Goal: Information Seeking & Learning: Find specific fact

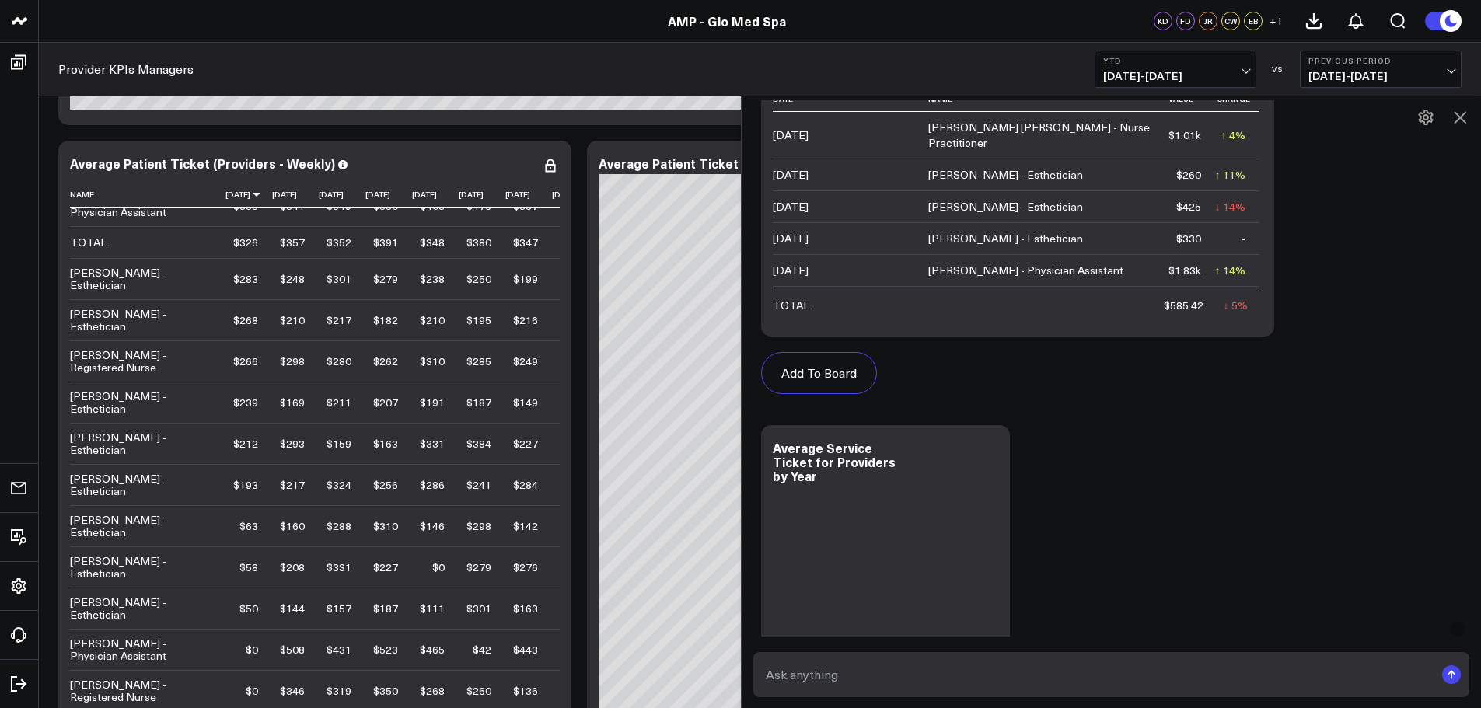
click at [1099, 489] on div "Add To Board Executive Summary Accounting - Expenses Finance Operations Patient…" at bounding box center [1139, 607] width 772 height 1140
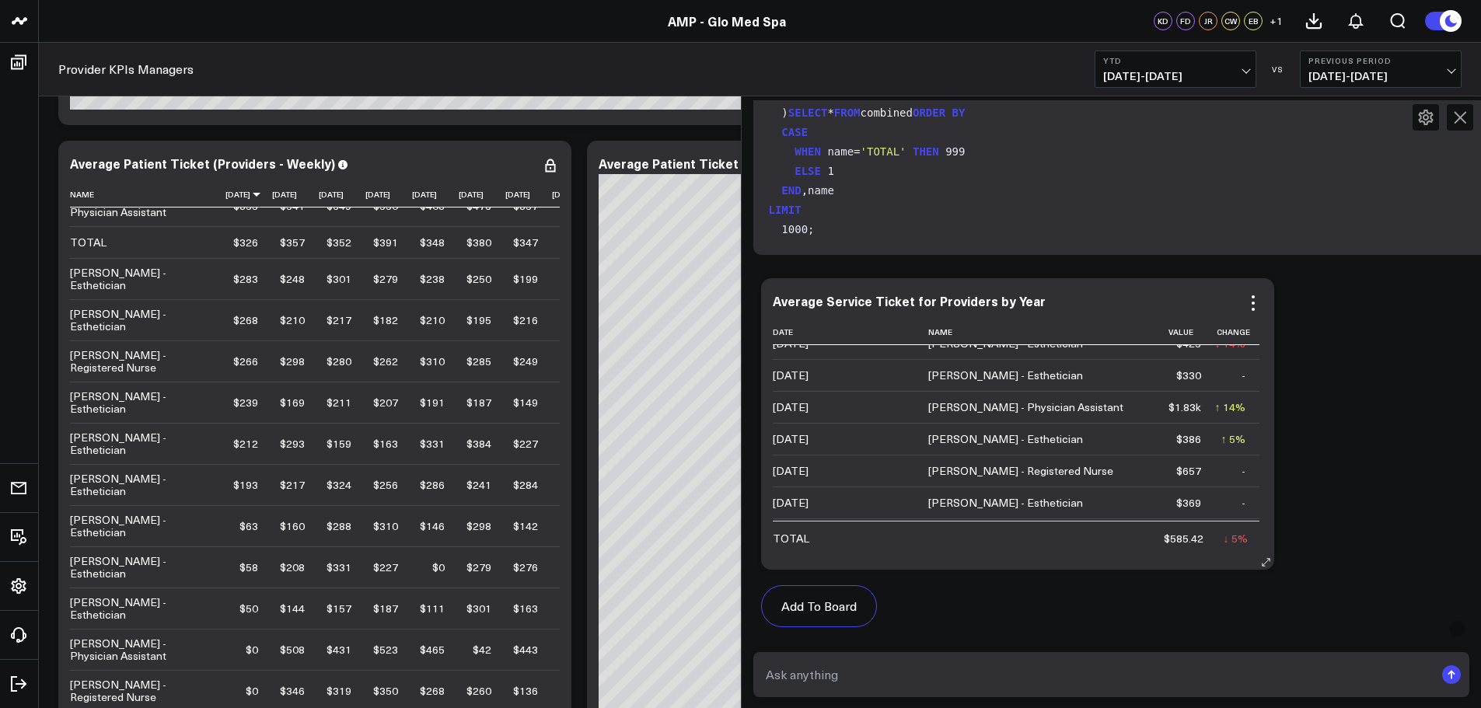
scroll to position [97, 0]
drag, startPoint x: 1296, startPoint y: 378, endPoint x: 1393, endPoint y: 406, distance: 101.1
drag, startPoint x: 1197, startPoint y: 452, endPoint x: 1196, endPoint y: 464, distance: 12.5
click at [1196, 463] on tbody "[DATE] [PERSON_NAME] [PERSON_NAME] - Nurse Practitioner $1.01k ↑ 4% Previous $9…" at bounding box center [1016, 558] width 487 height 620
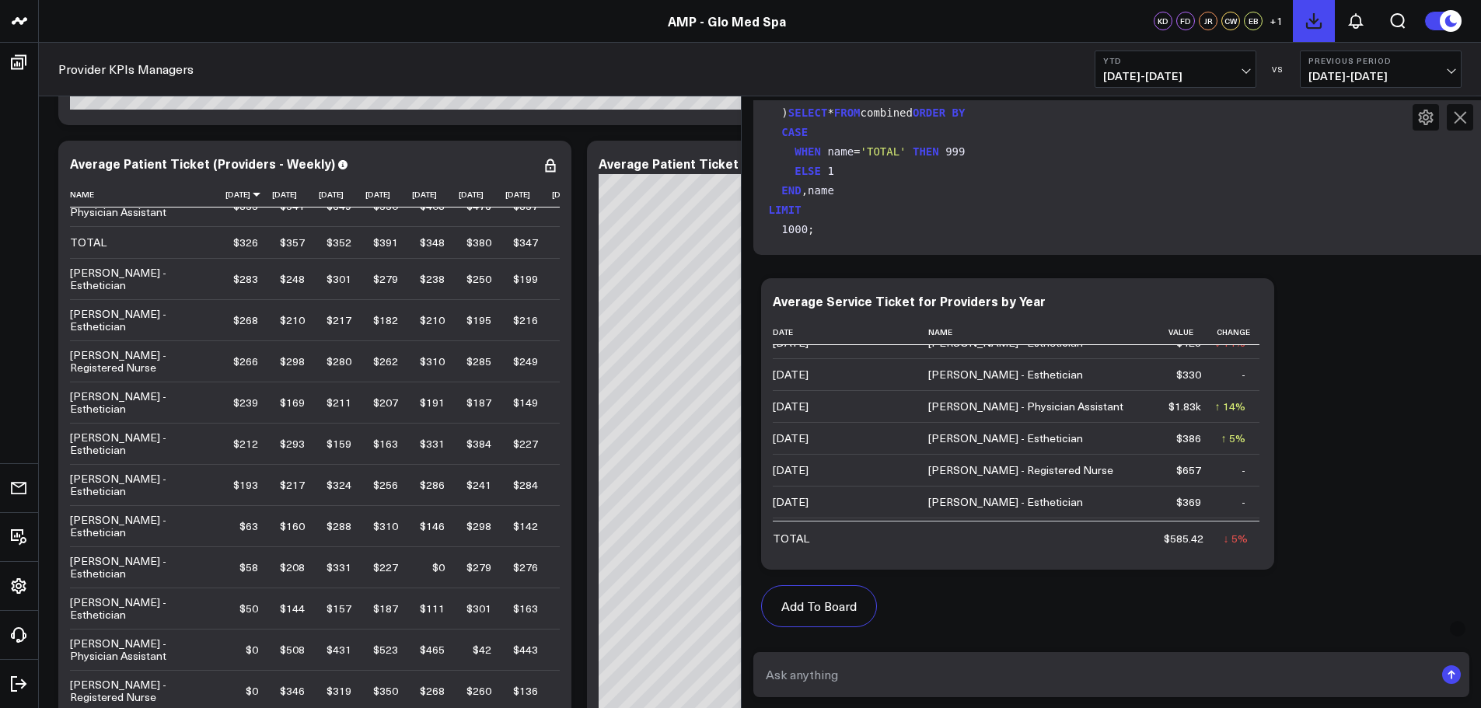
click at [1311, 19] on icon at bounding box center [1313, 21] width 19 height 19
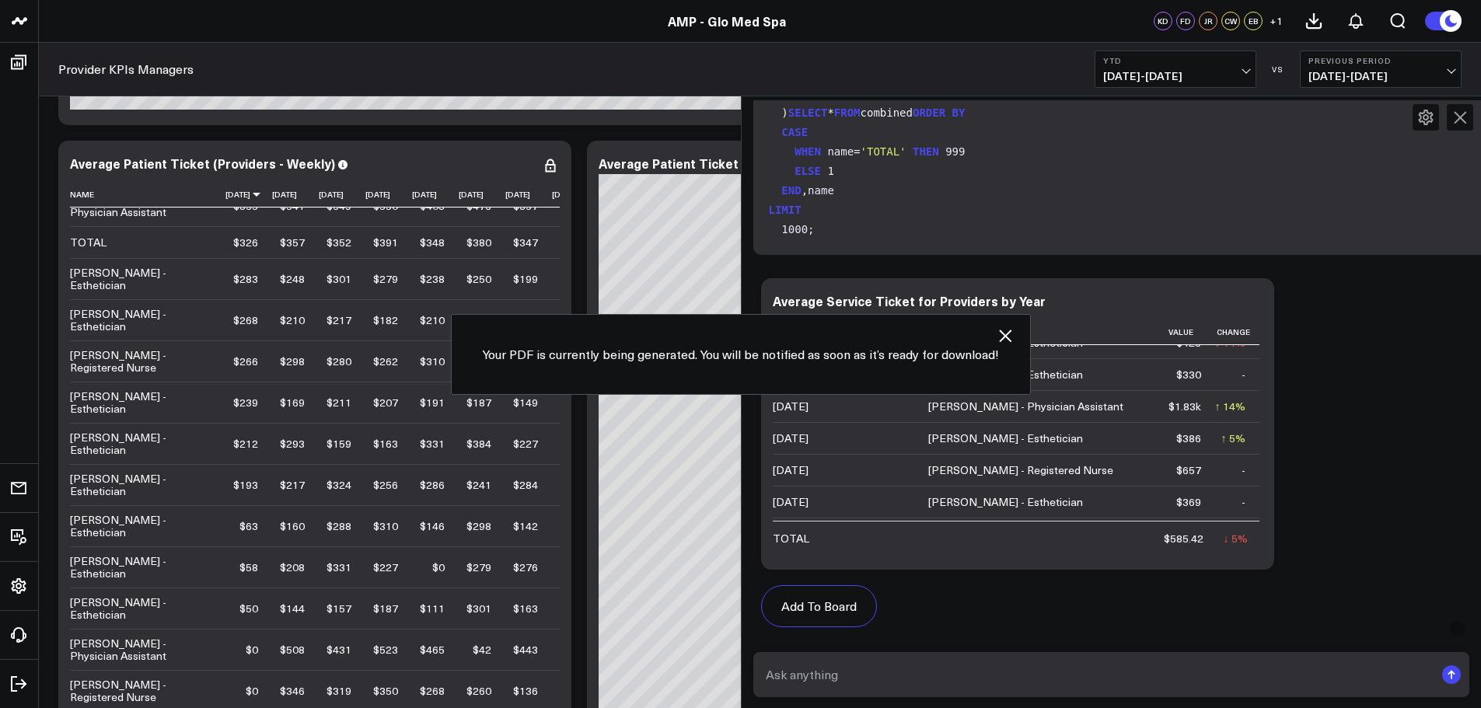
drag, startPoint x: 1004, startPoint y: 333, endPoint x: 1014, endPoint y: 246, distance: 87.7
click at [1004, 329] on icon at bounding box center [1005, 335] width 19 height 19
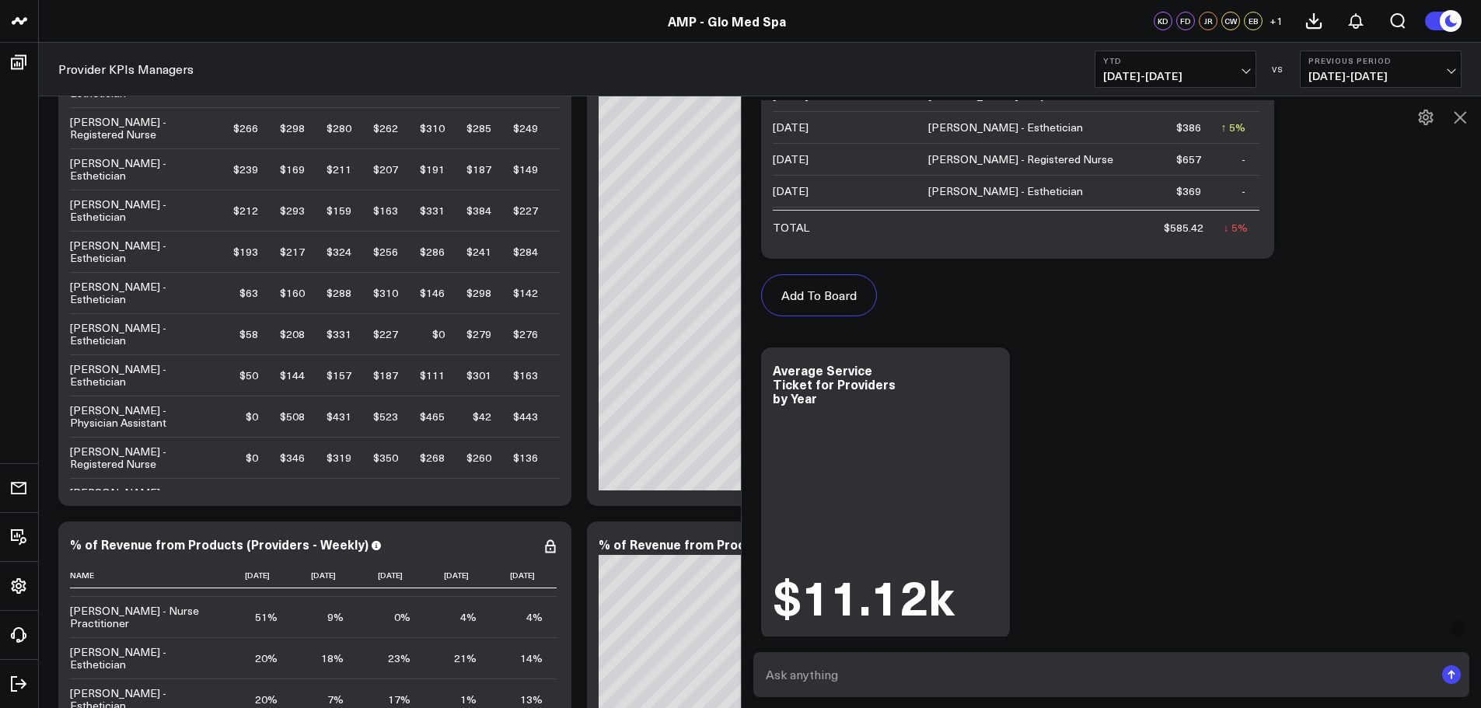
scroll to position [365, 0]
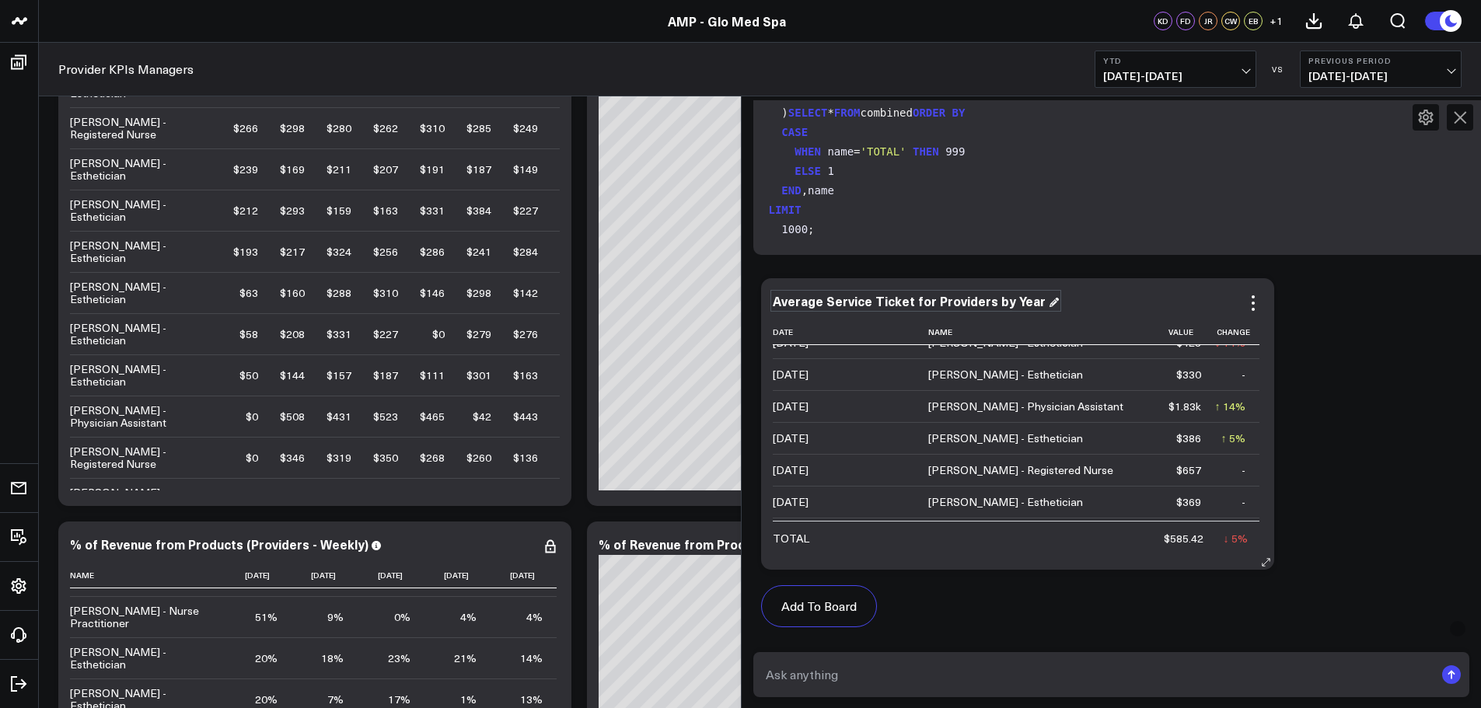
click at [1039, 300] on div "Average Service Ticket for Providers by Year" at bounding box center [916, 300] width 286 height 17
click at [909, 679] on input "text" at bounding box center [1098, 675] width 673 height 28
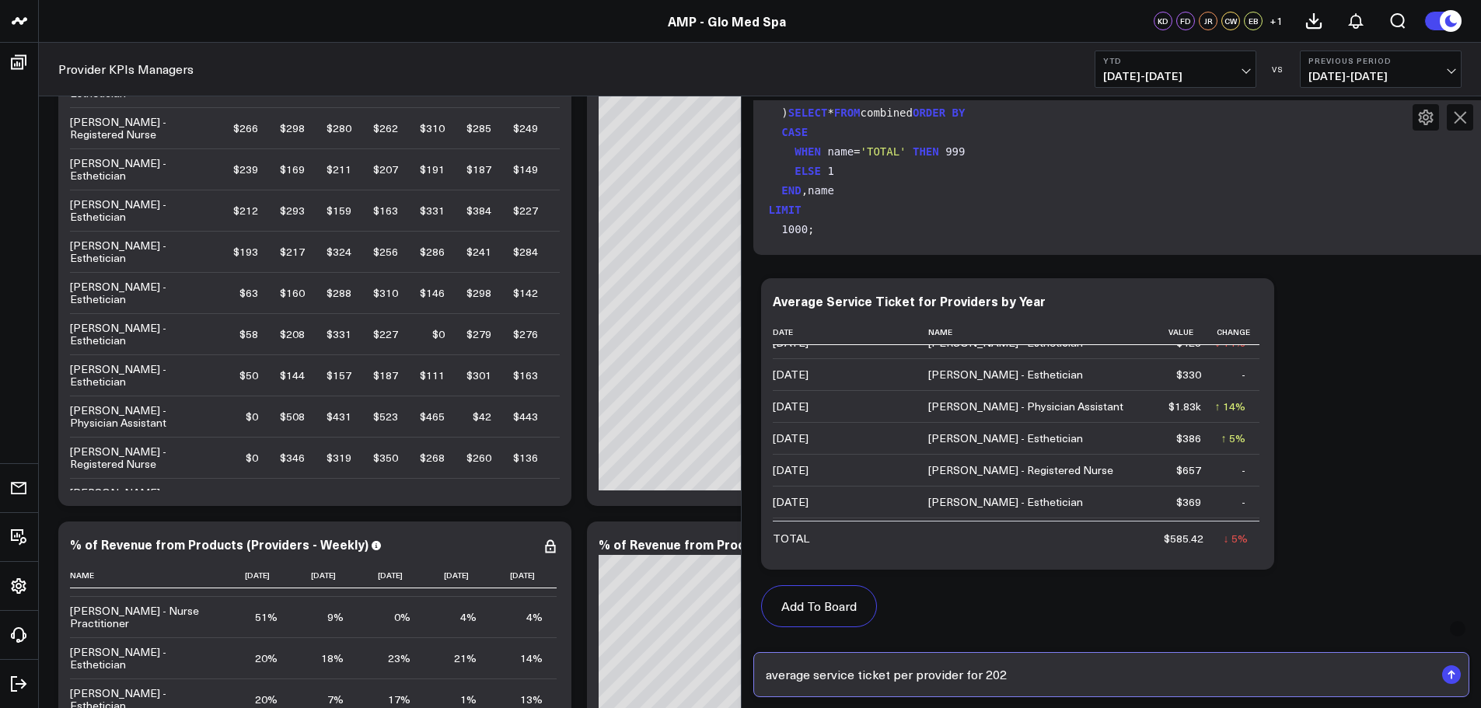
type input "average service ticket per provider for 2025"
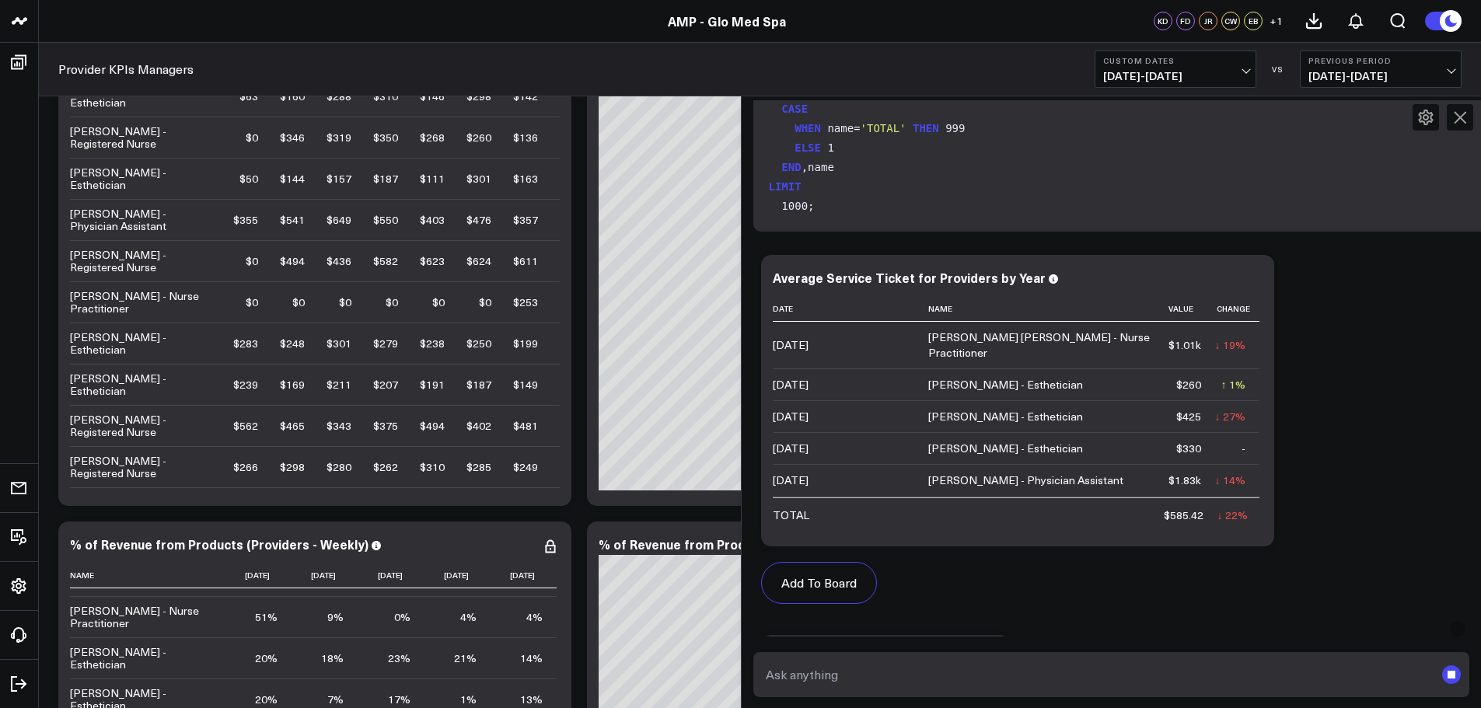
drag, startPoint x: 1468, startPoint y: 115, endPoint x: 1340, endPoint y: 183, distance: 144.3
click at [1465, 117] on icon at bounding box center [1460, 117] width 19 height 19
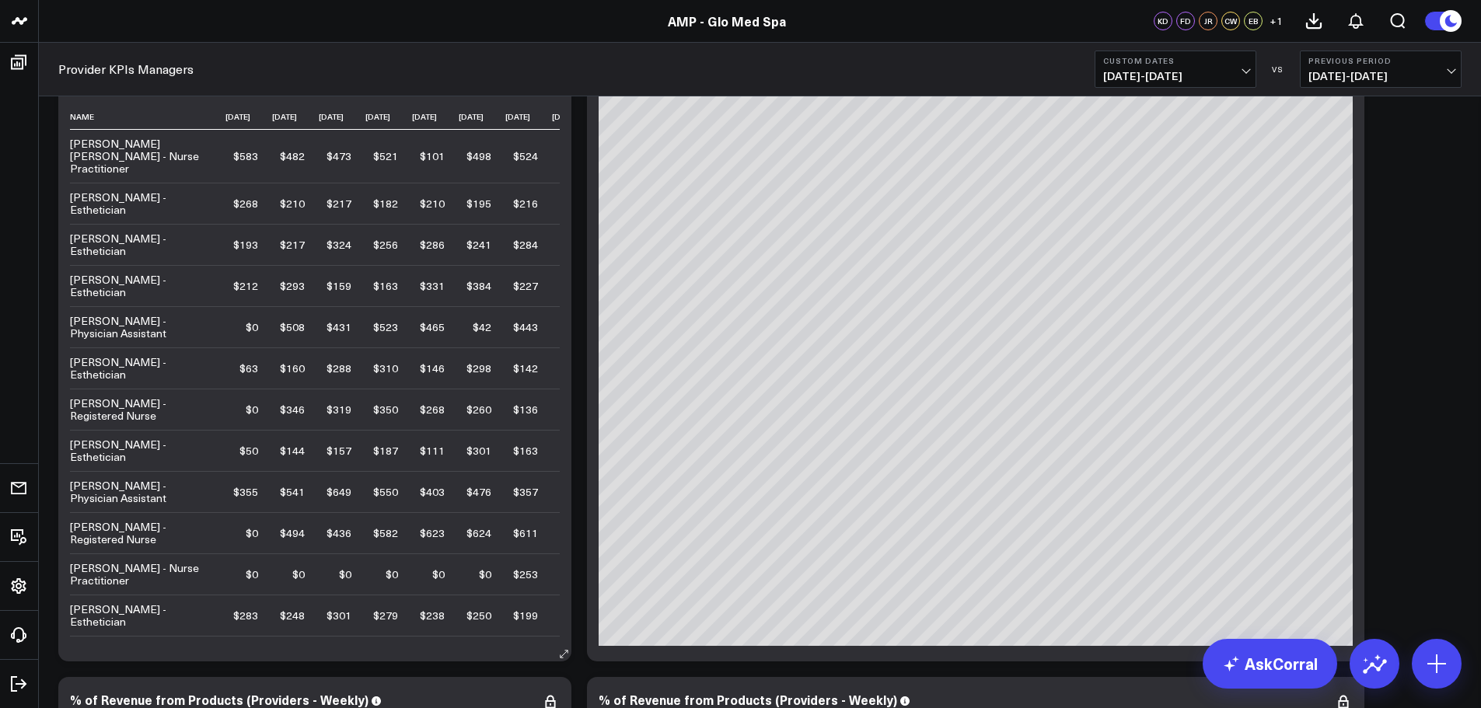
scroll to position [1554, 0]
